Goal: Transaction & Acquisition: Book appointment/travel/reservation

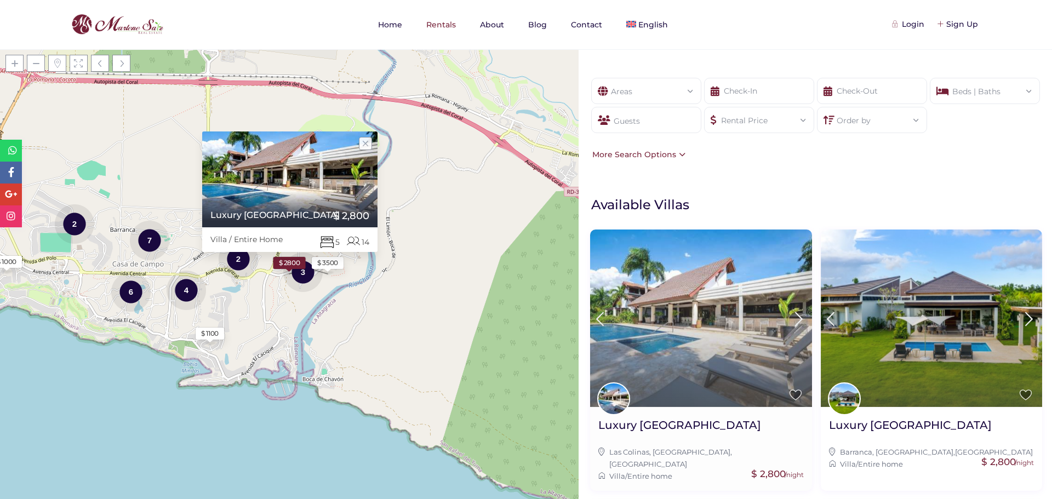
click at [791, 319] on icon at bounding box center [798, 319] width 23 height 20
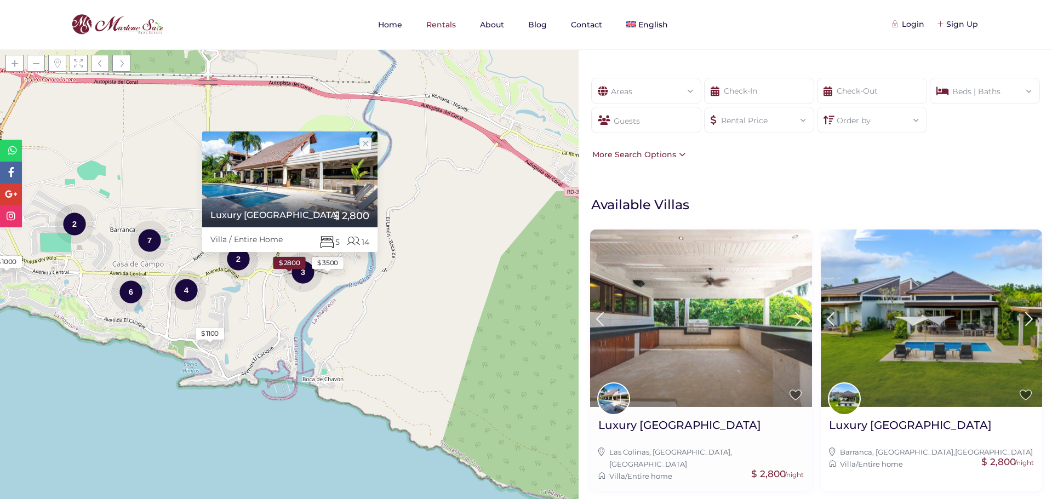
click at [791, 319] on icon at bounding box center [798, 319] width 23 height 20
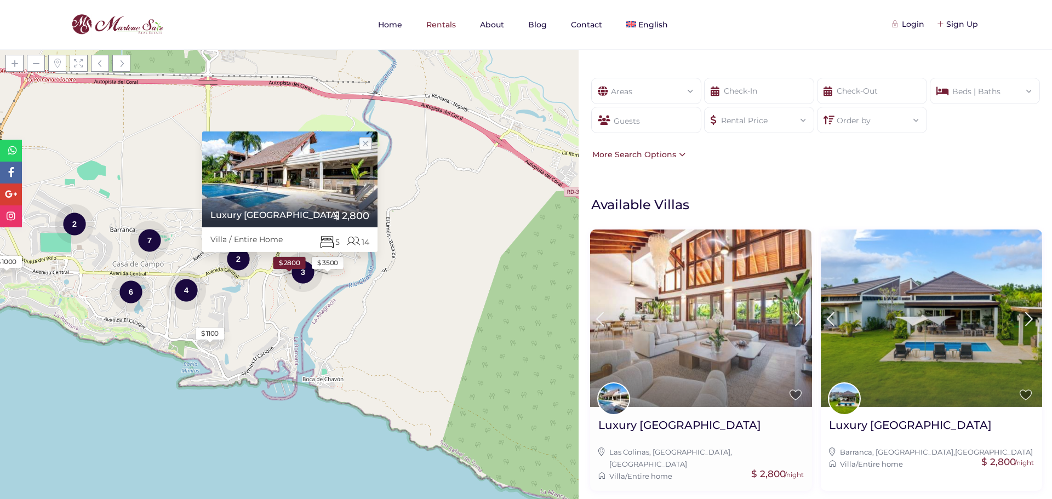
click at [791, 319] on icon at bounding box center [798, 319] width 23 height 20
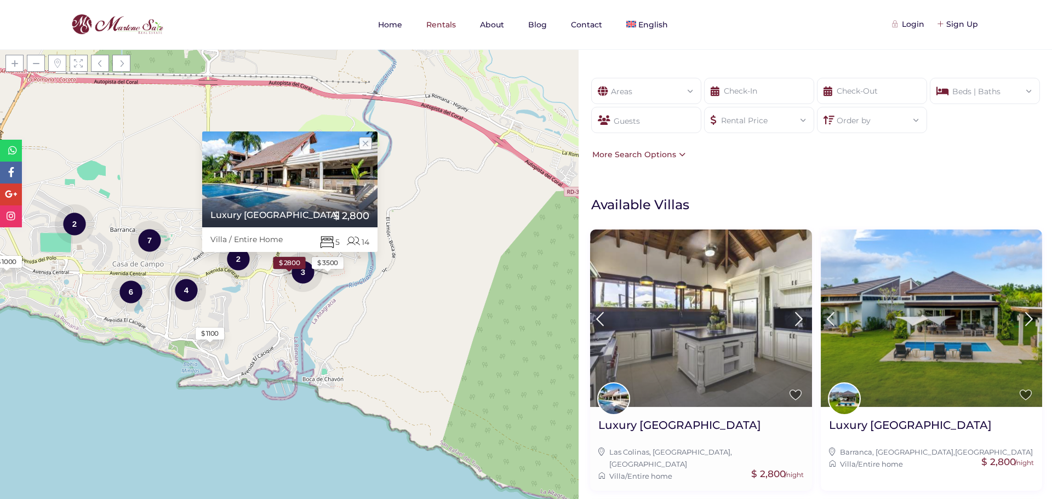
click at [791, 319] on icon at bounding box center [798, 319] width 23 height 20
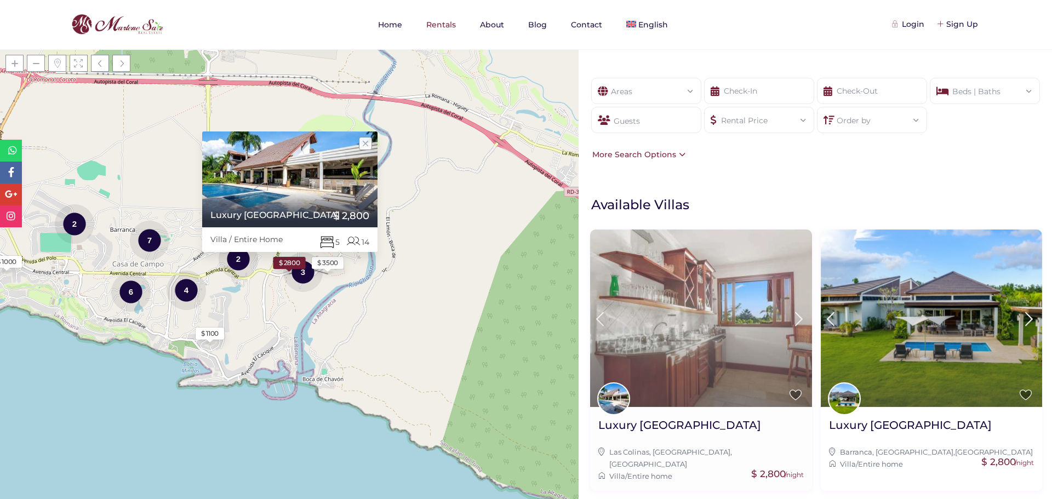
click at [792, 318] on icon at bounding box center [798, 319] width 23 height 20
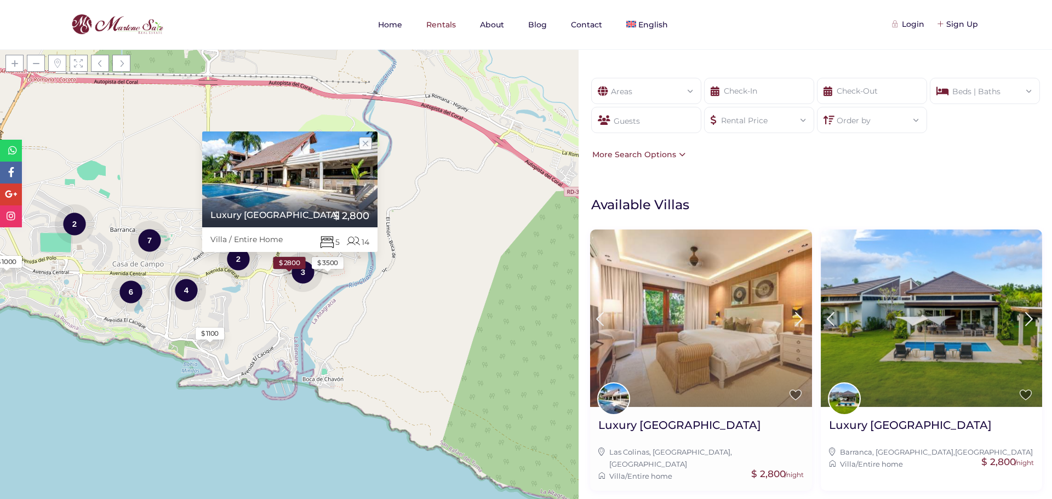
click at [792, 318] on icon at bounding box center [798, 319] width 23 height 20
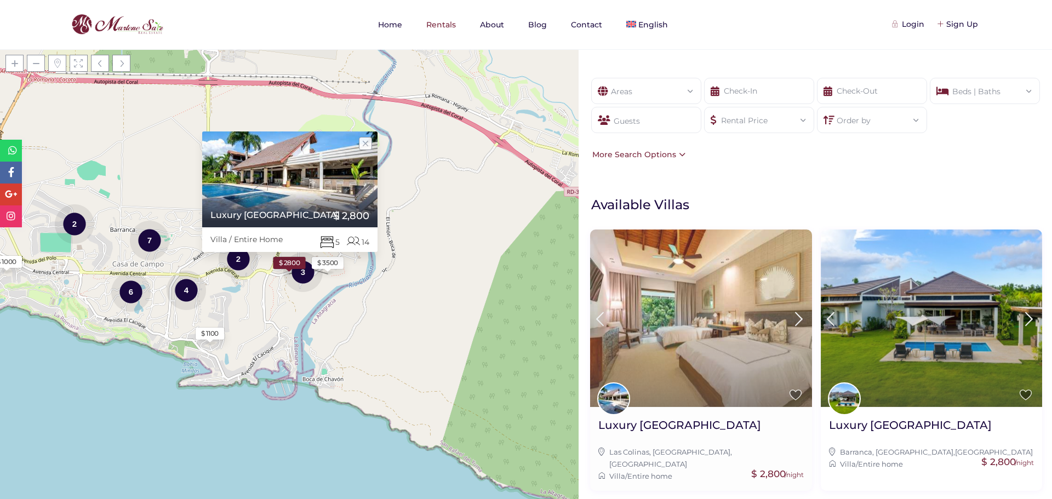
click at [792, 318] on icon at bounding box center [798, 319] width 23 height 20
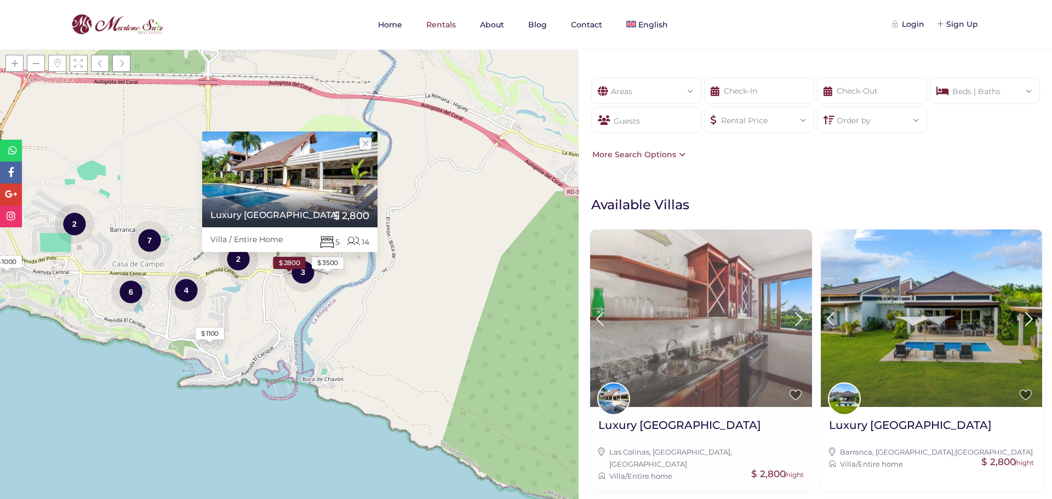
click at [792, 318] on icon at bounding box center [798, 319] width 23 height 20
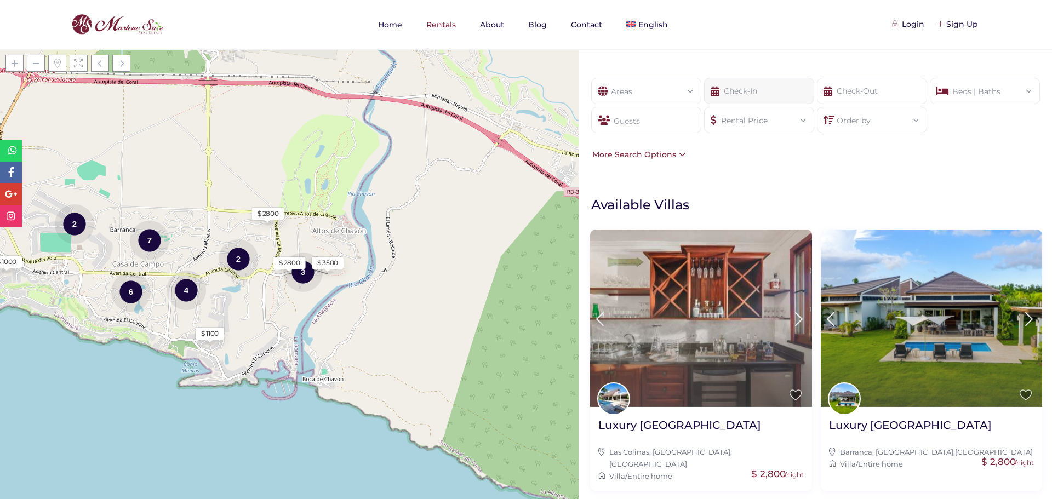
click at [772, 95] on input "text" at bounding box center [759, 91] width 110 height 26
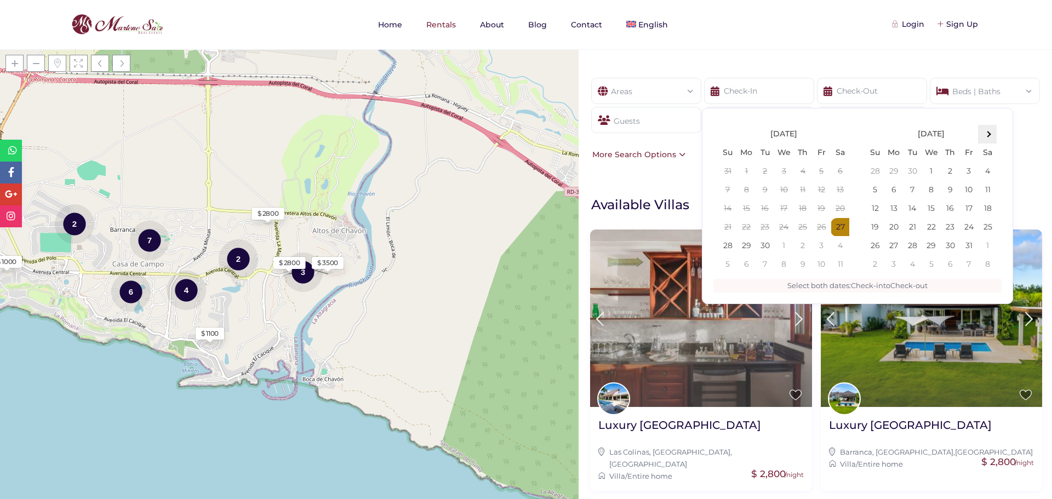
click at [985, 136] on th at bounding box center [987, 134] width 19 height 19
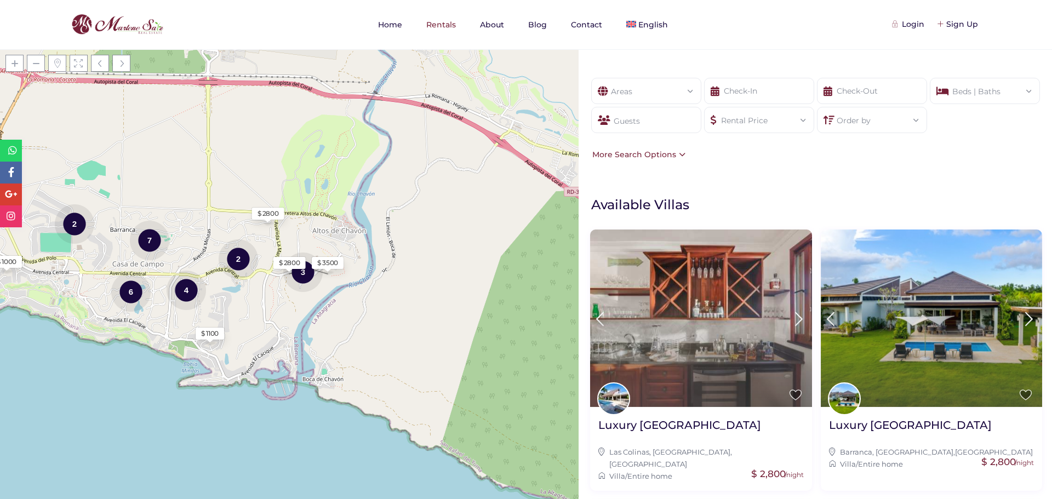
click at [820, 59] on div "Show filters Areas All Areas [GEOGRAPHIC_DATA], [GEOGRAPHIC_DATA] (1) [GEOGRAPH…" at bounding box center [814, 55] width 473 height 12
